Goal: Communication & Community: Participate in discussion

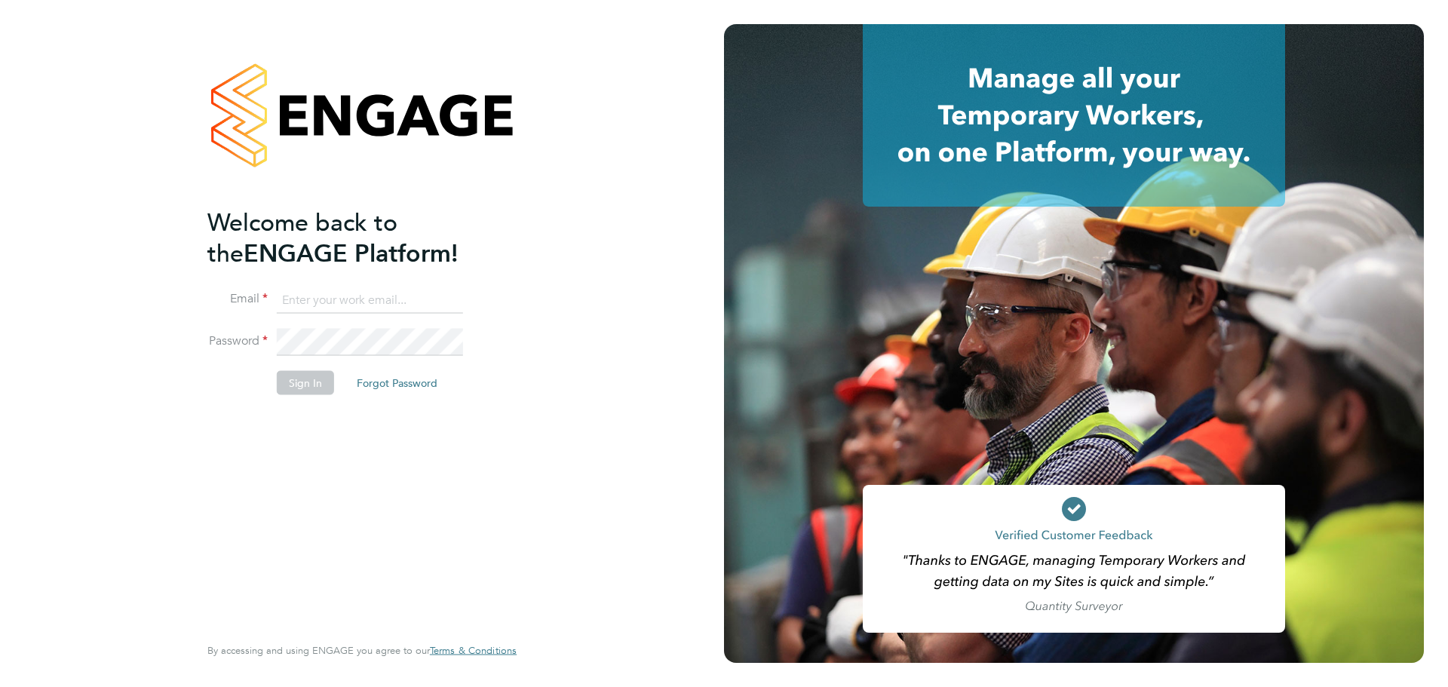
type input "chyrie.anderson@uk.g4s.com"
click at [311, 383] on button "Sign In" at bounding box center [305, 383] width 57 height 24
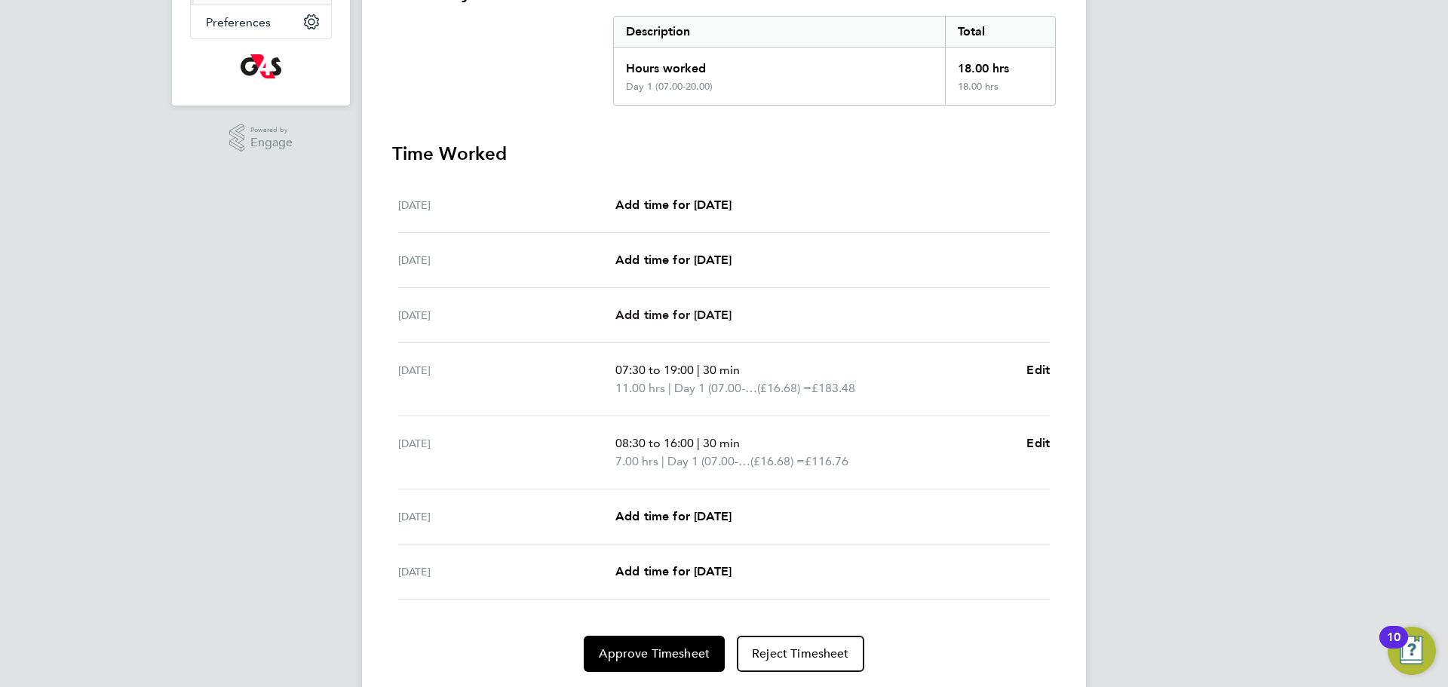
scroll to position [305, 0]
click at [633, 645] on span "Approve Timesheet" at bounding box center [654, 652] width 111 height 15
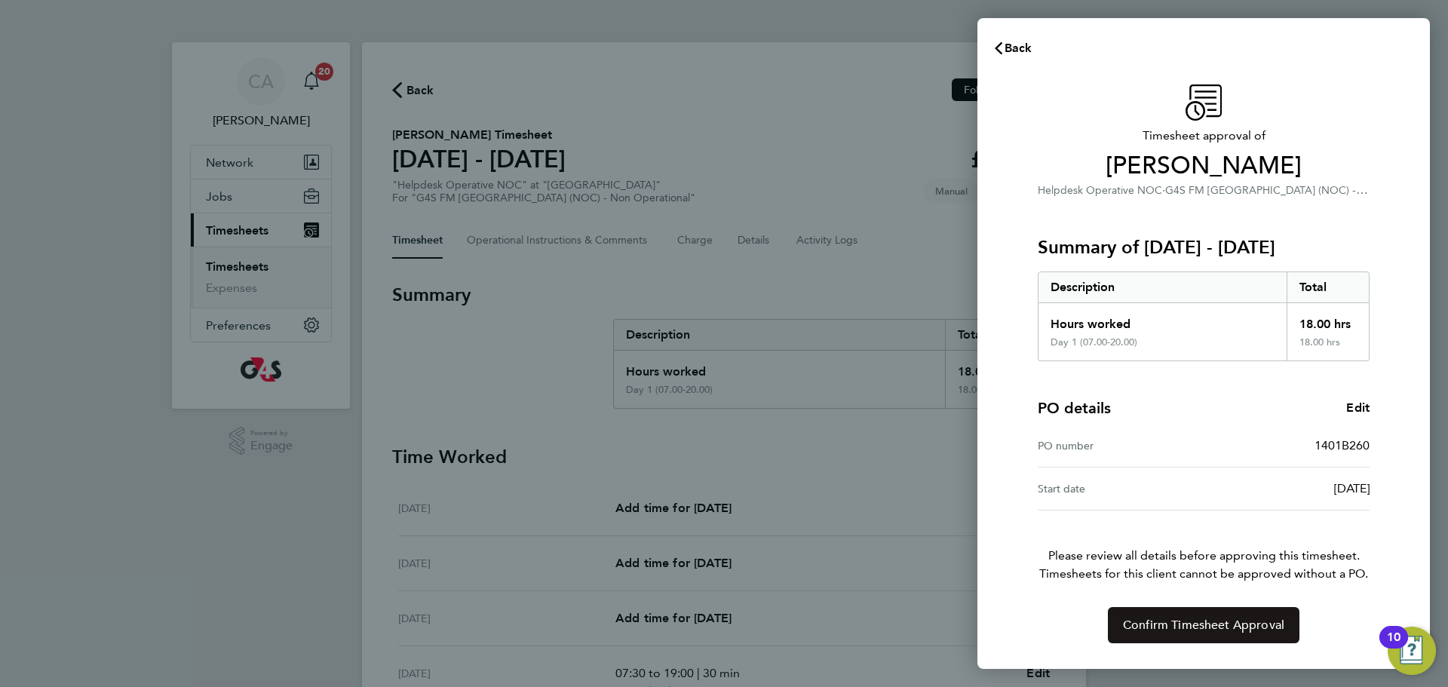
click at [1156, 630] on span "Confirm Timesheet Approval" at bounding box center [1203, 624] width 161 height 15
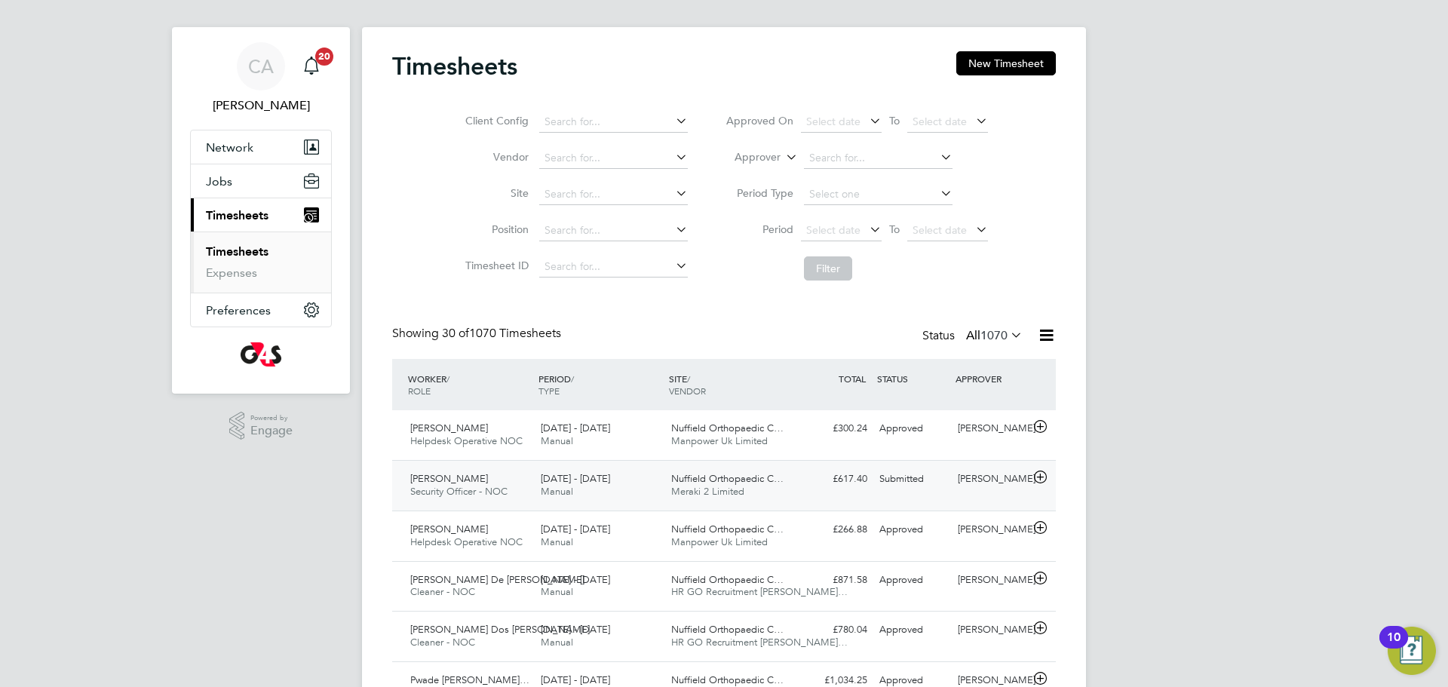
click at [743, 479] on span "Nuffield Orthopaedic C…" at bounding box center [727, 478] width 112 height 13
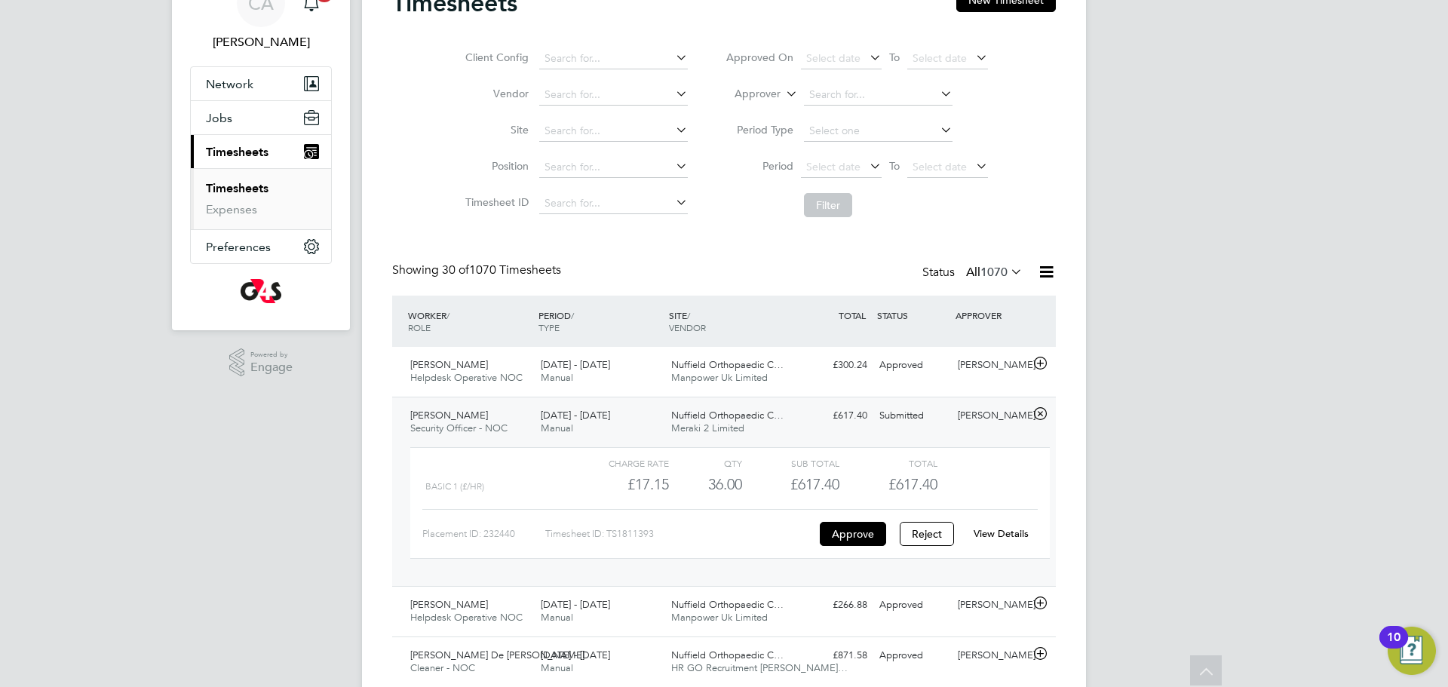
click at [1002, 533] on link "View Details" at bounding box center [1000, 533] width 55 height 13
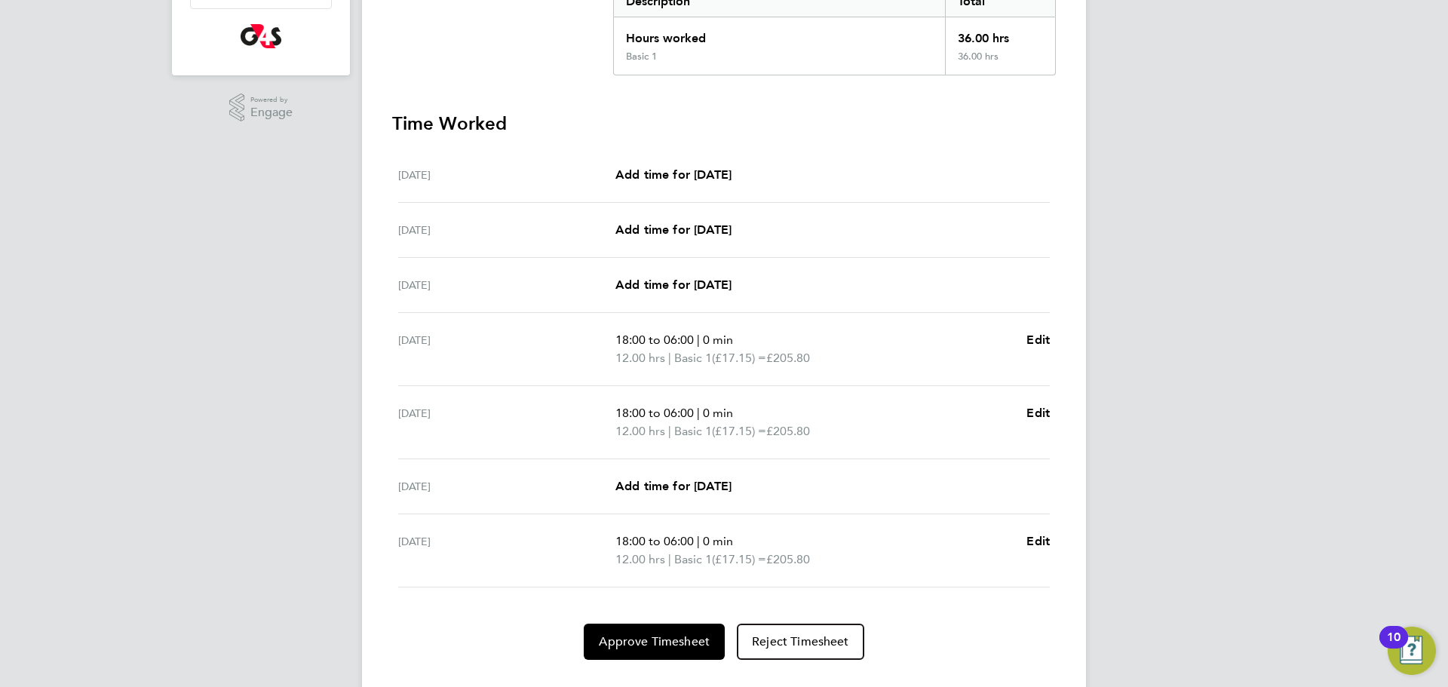
scroll to position [325, 0]
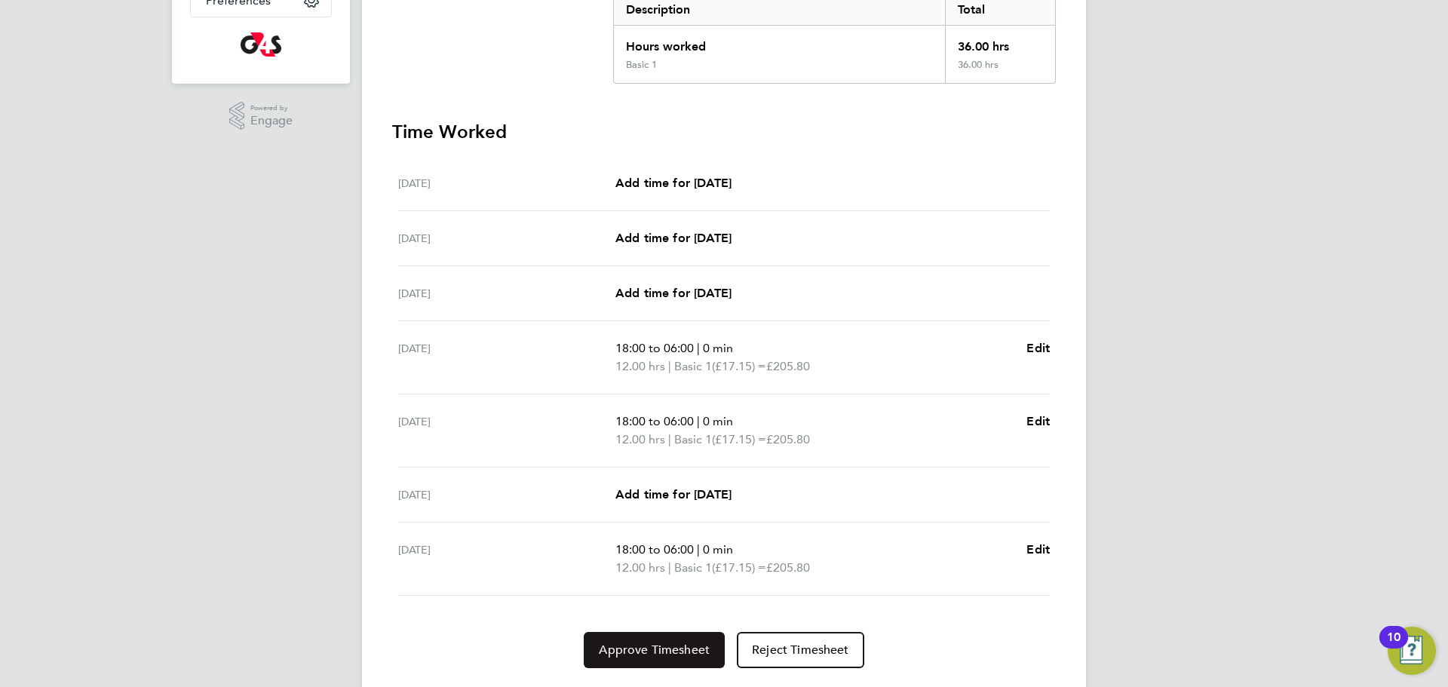
click at [657, 651] on span "Approve Timesheet" at bounding box center [654, 649] width 111 height 15
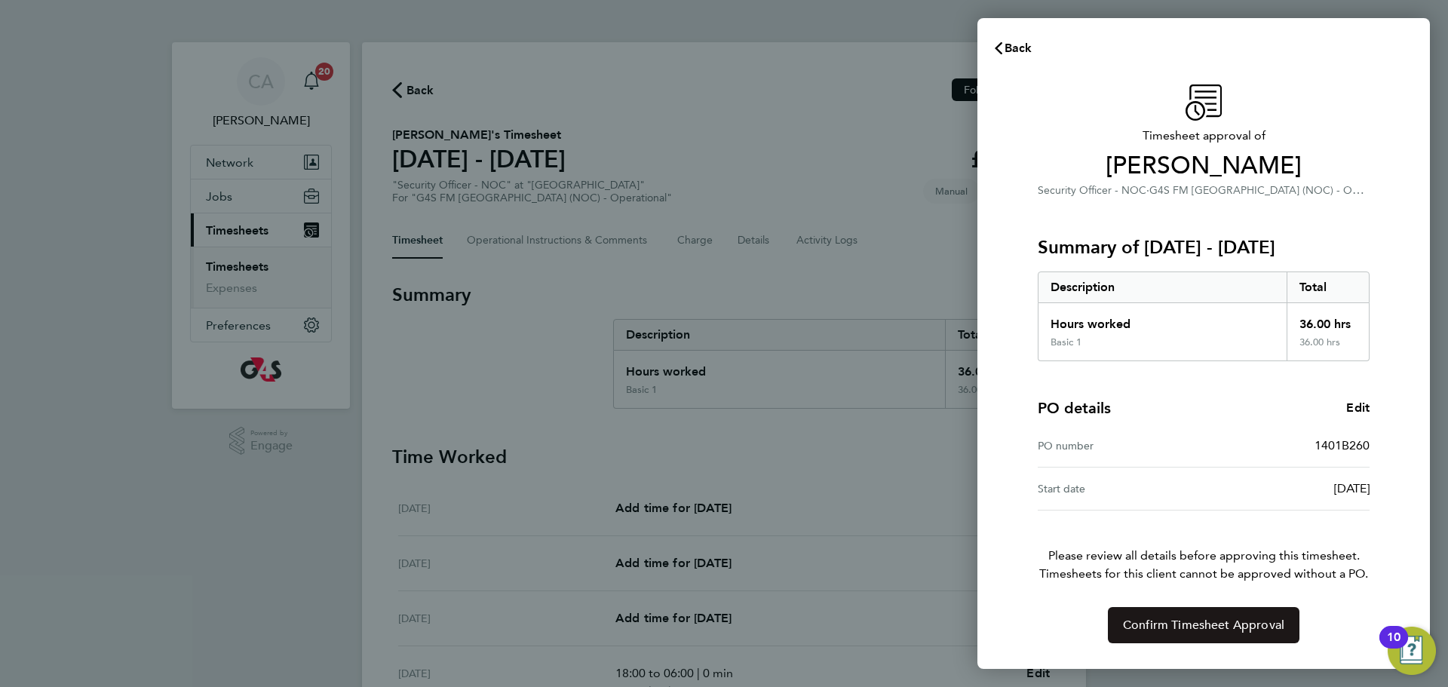
click at [1245, 626] on span "Confirm Timesheet Approval" at bounding box center [1203, 624] width 161 height 15
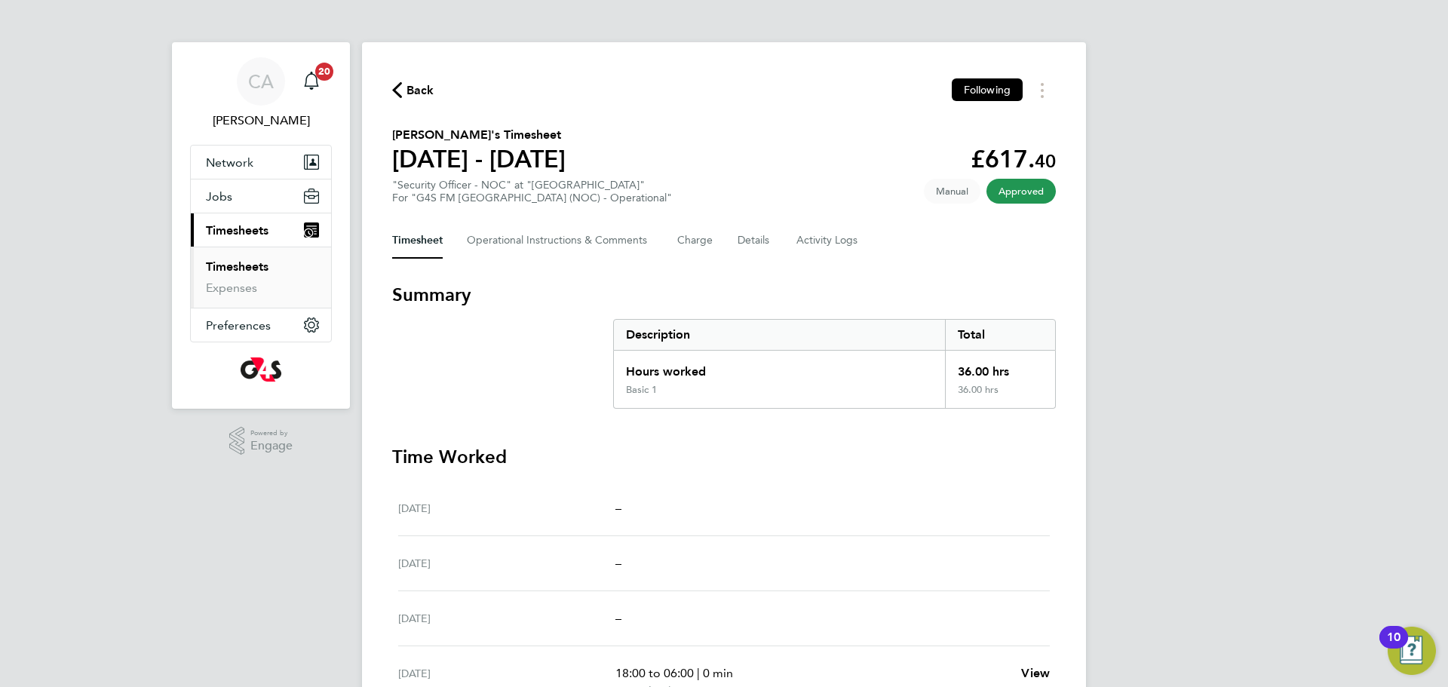
click at [407, 99] on span "Back" at bounding box center [420, 90] width 28 height 18
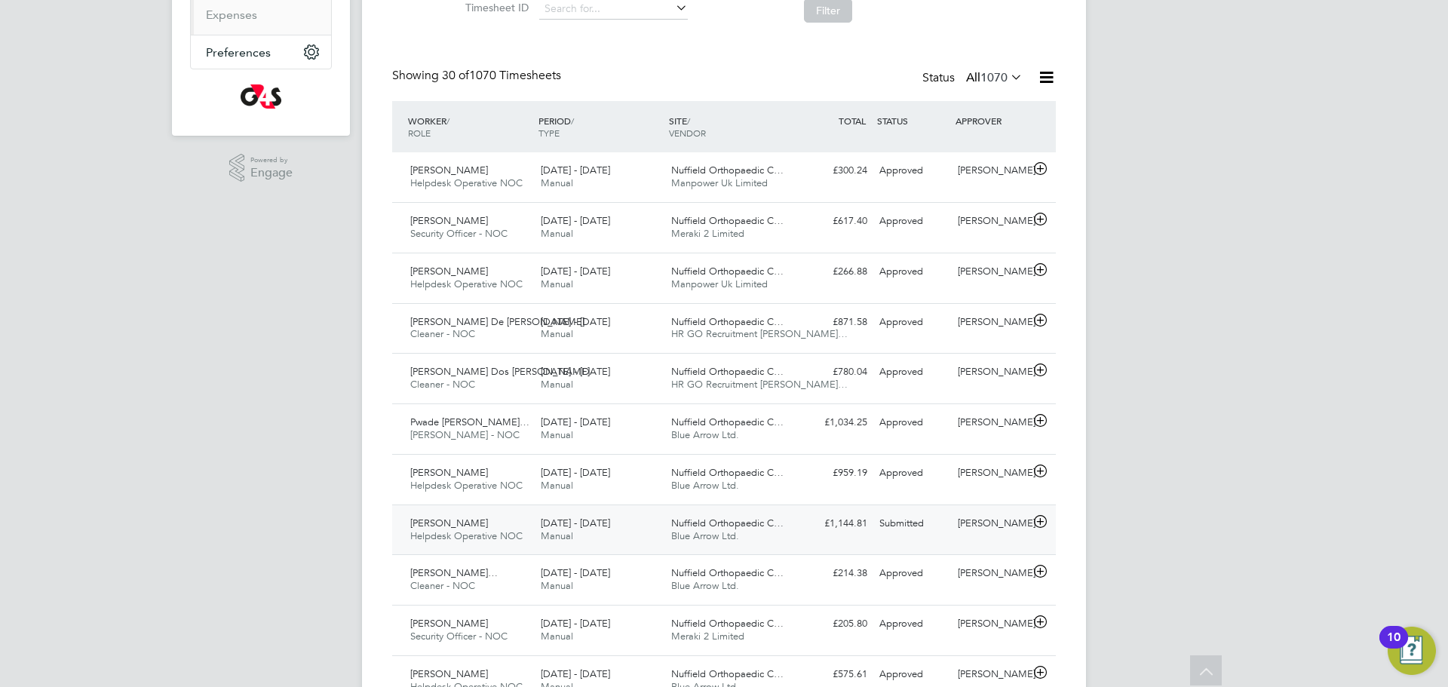
click at [623, 535] on div "25 - 31 Aug 2025 Manual" at bounding box center [600, 530] width 130 height 38
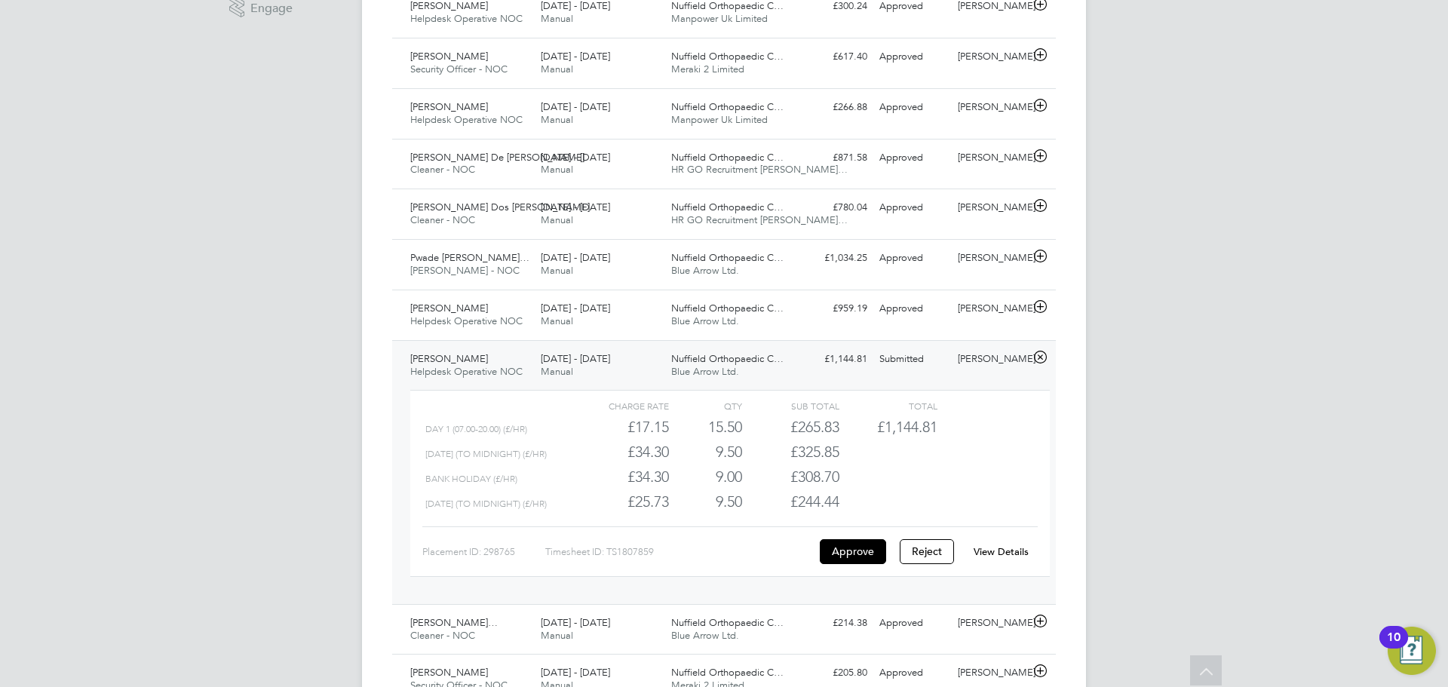
click at [988, 550] on link "View Details" at bounding box center [1000, 551] width 55 height 13
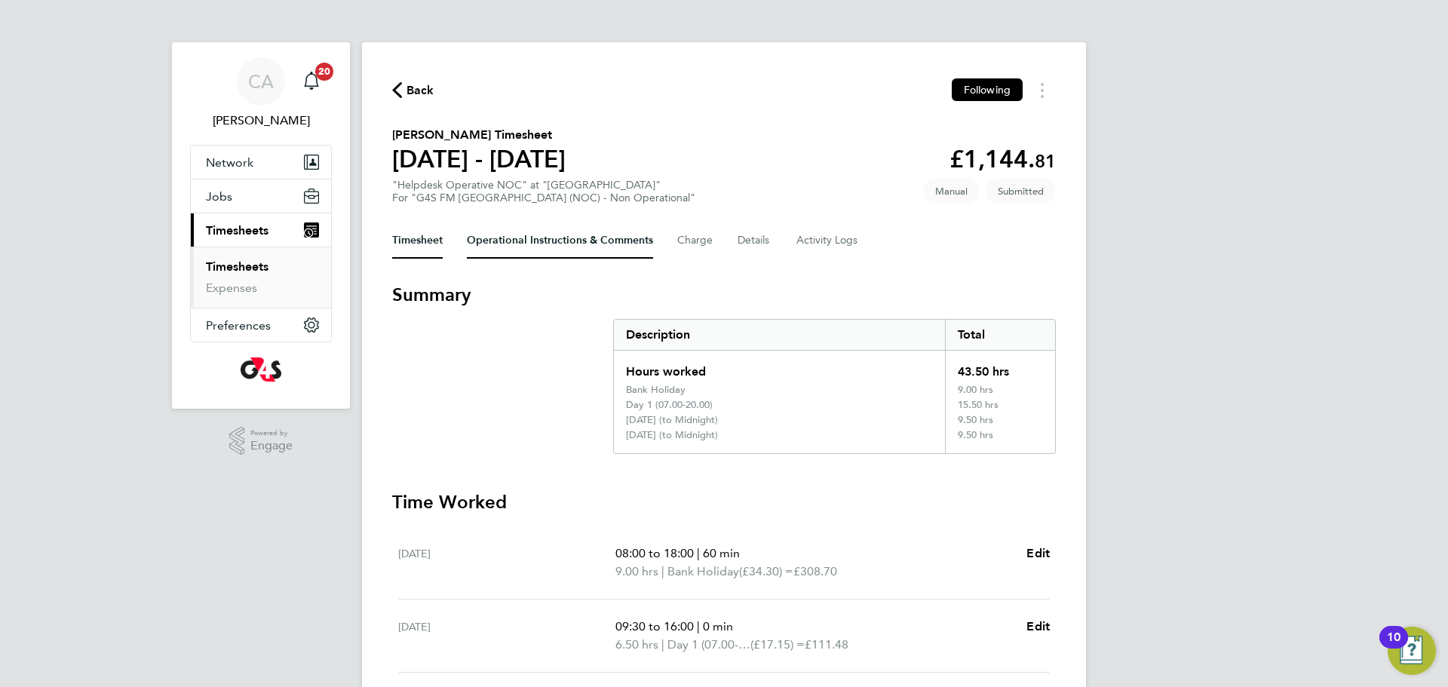
click at [563, 240] on Comments-tab "Operational Instructions & Comments" at bounding box center [560, 240] width 186 height 36
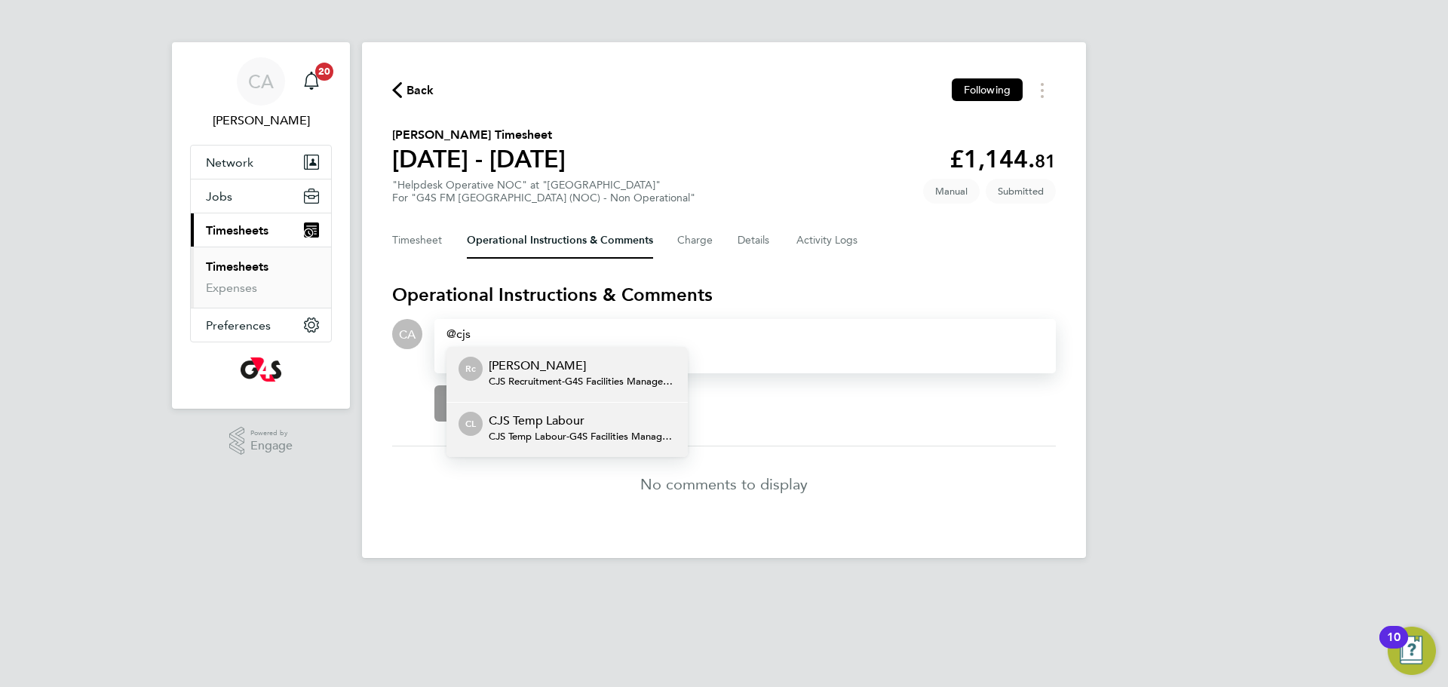
click at [559, 421] on p "CJS Temp Labour" at bounding box center [582, 421] width 187 height 18
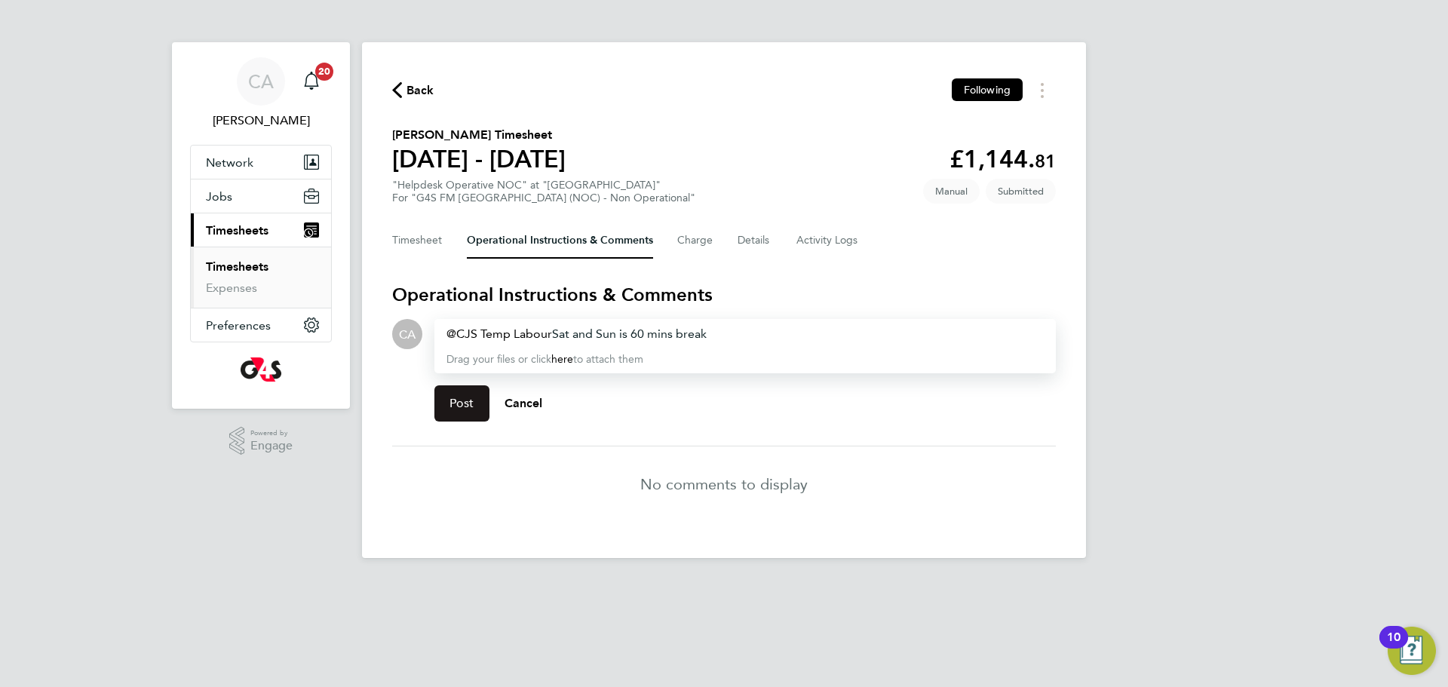
click at [462, 404] on span "Post" at bounding box center [461, 403] width 25 height 15
